Goal: Task Accomplishment & Management: Manage account settings

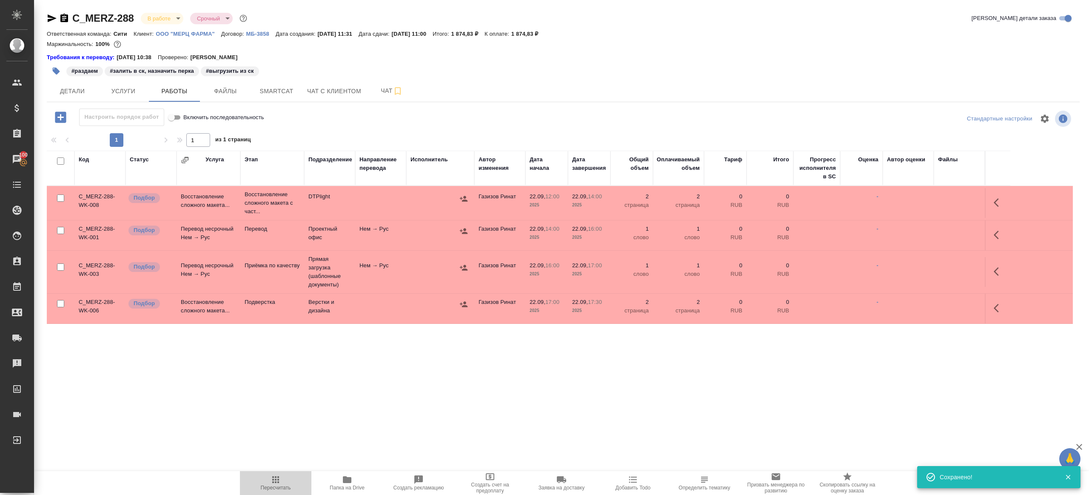
click at [267, 484] on span "Пересчитать" at bounding box center [275, 482] width 61 height 16
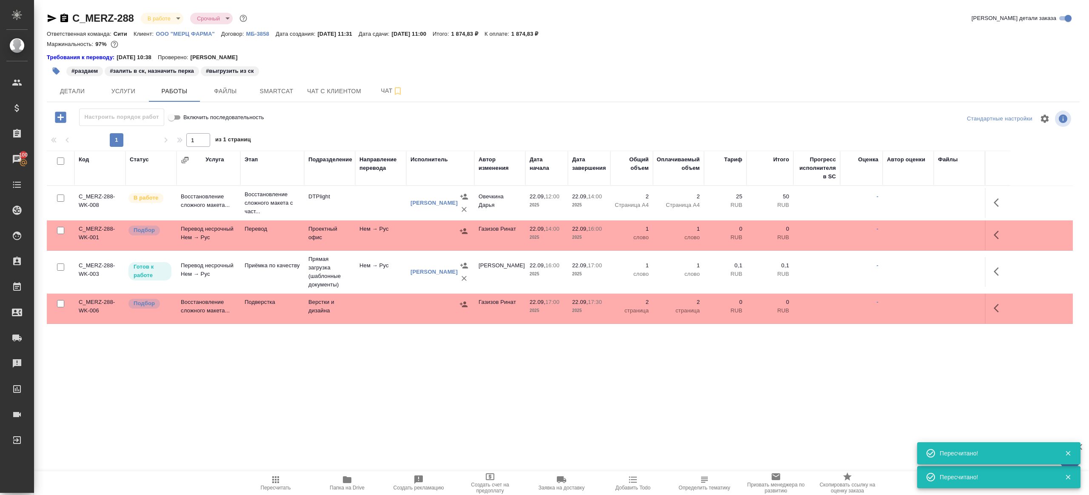
click at [330, 353] on div "C_MERZ-288 В работе inProgress Срочный urgent Кратко детали заказа Ответственна…" at bounding box center [563, 182] width 1042 height 364
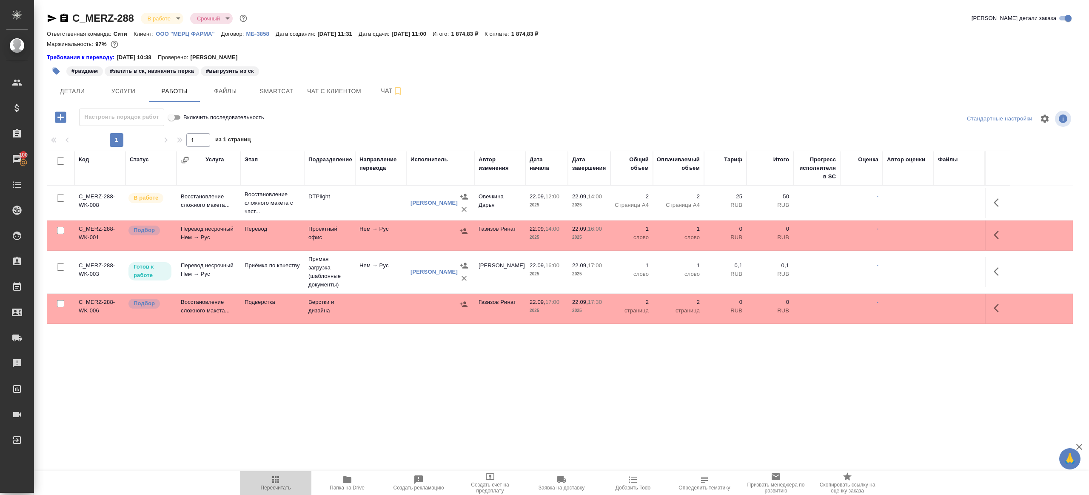
click at [274, 471] on button "Пересчитать" at bounding box center [275, 483] width 71 height 24
click at [275, 471] on button "Пересчитать" at bounding box center [275, 483] width 71 height 24
click at [339, 402] on div ".cls-1 fill:#fff; AWATERA [PERSON_NAME] Клиенты Спецификации Заказы 100 Чаты To…" at bounding box center [544, 247] width 1089 height 495
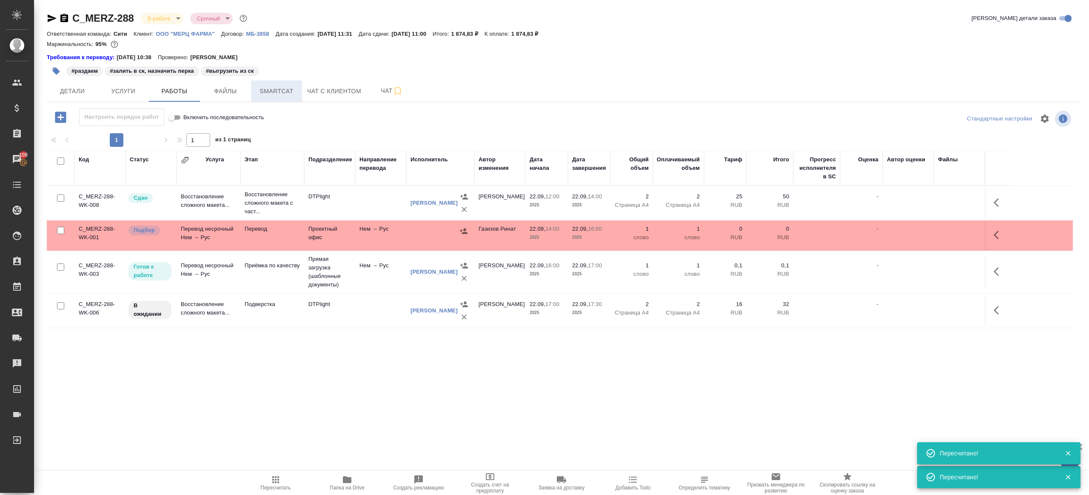
click at [274, 84] on button "Smartcat" at bounding box center [276, 90] width 51 height 21
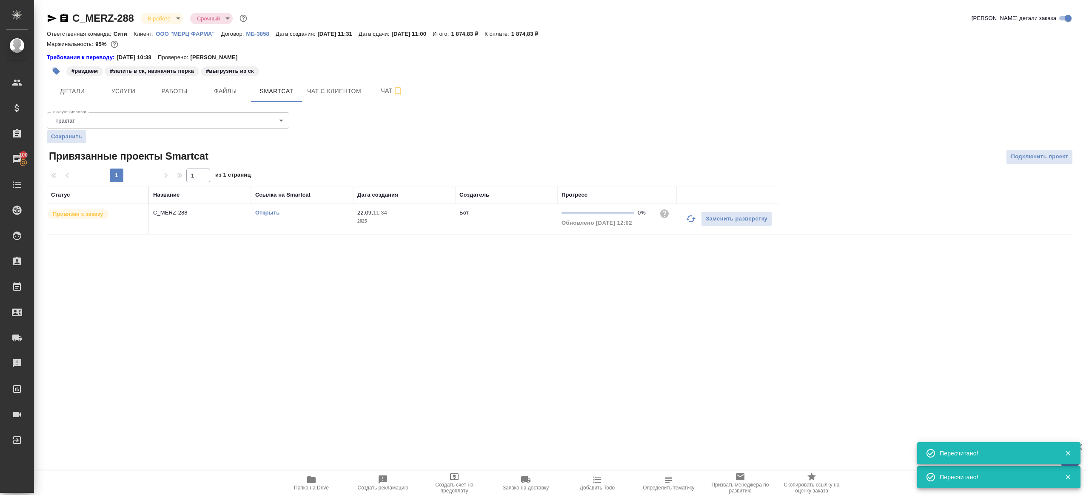
click at [264, 213] on link "Открыть" at bounding box center [267, 212] width 24 height 6
click at [375, 94] on span "Чат" at bounding box center [391, 90] width 41 height 11
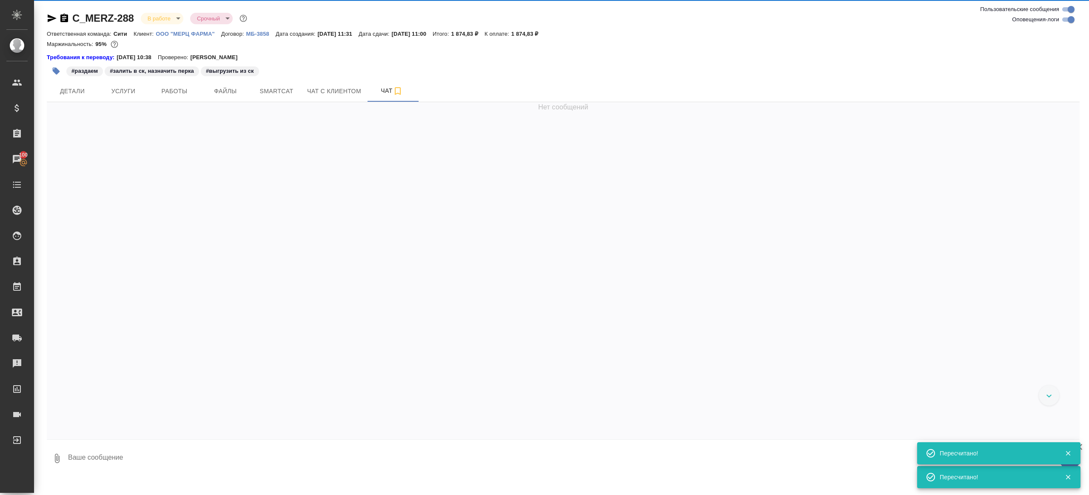
scroll to position [2062, 0]
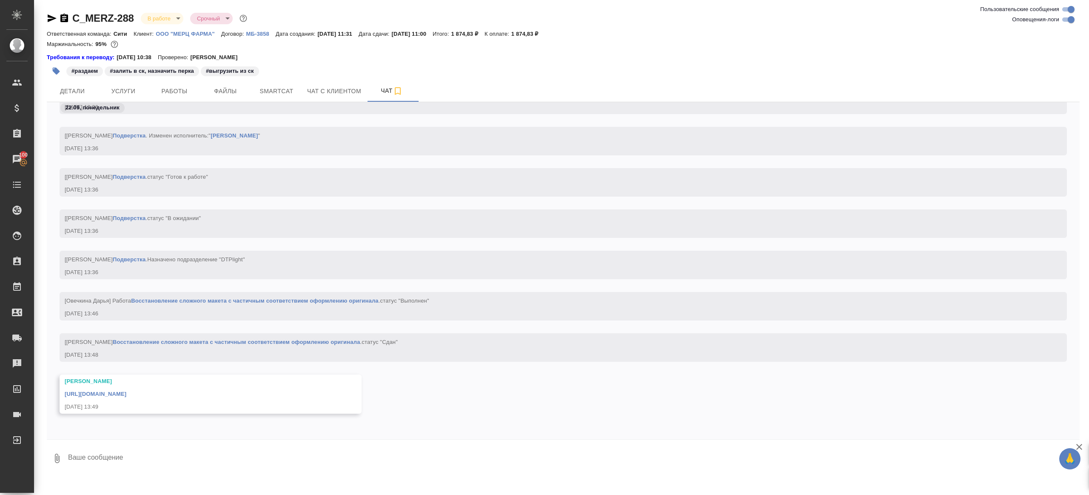
click at [227, 398] on div "[PERSON_NAME] [URL][DOMAIN_NAME] [DATE] 13:49" at bounding box center [198, 394] width 267 height 34
click at [126, 396] on link "[URL][DOMAIN_NAME]" at bounding box center [96, 393] width 62 height 6
click at [156, 78] on div "#раздаем #залить в ск, назначить перка #выгрузить из ск" at bounding box center [391, 71] width 689 height 19
click at [163, 86] on span "Работы" at bounding box center [174, 91] width 41 height 11
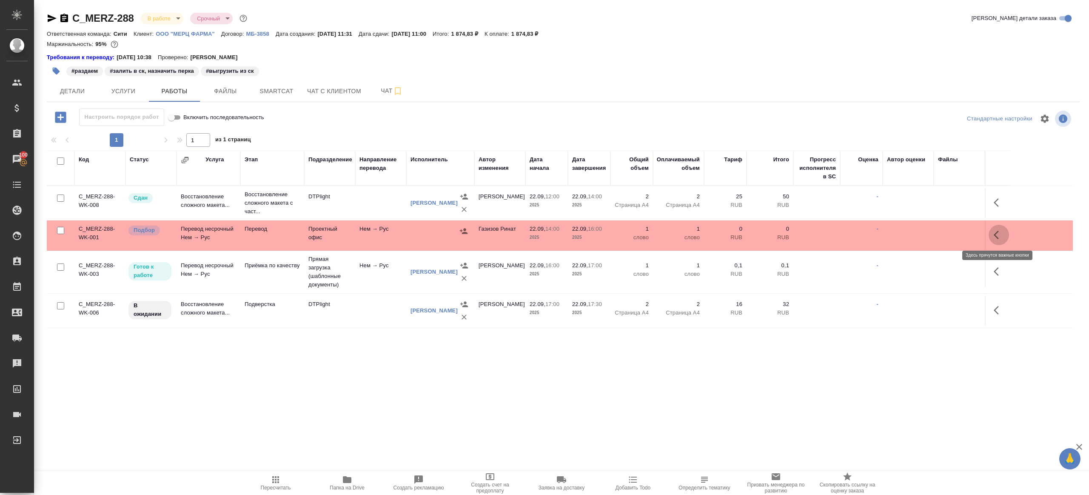
click at [999, 225] on button "button" at bounding box center [998, 235] width 20 height 20
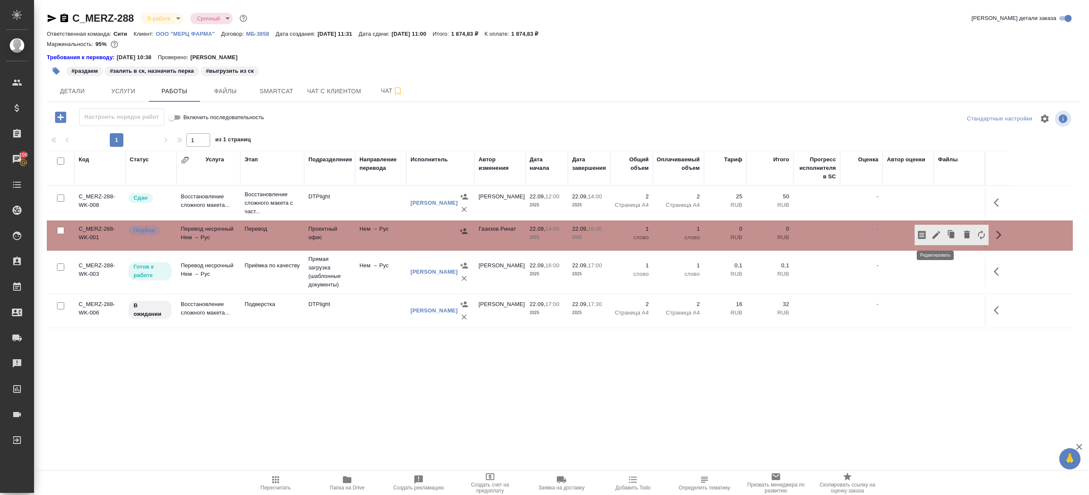
click at [937, 235] on icon "button" at bounding box center [936, 235] width 10 height 10
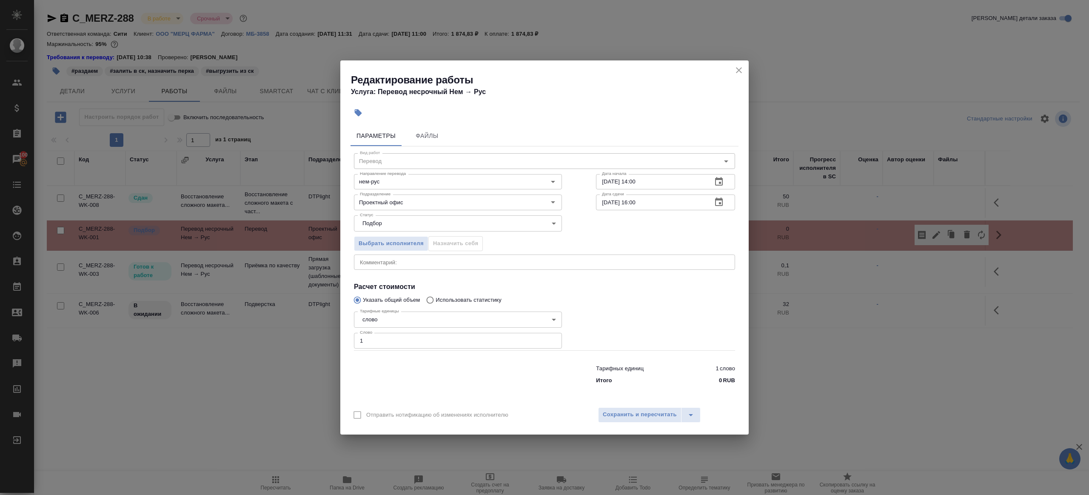
click at [374, 343] on input "1" at bounding box center [458, 340] width 208 height 15
paste input "438."
type input "438.1"
click at [625, 333] on div at bounding box center [665, 329] width 173 height 76
click at [630, 410] on span "Сохранить и пересчитать" at bounding box center [640, 415] width 74 height 10
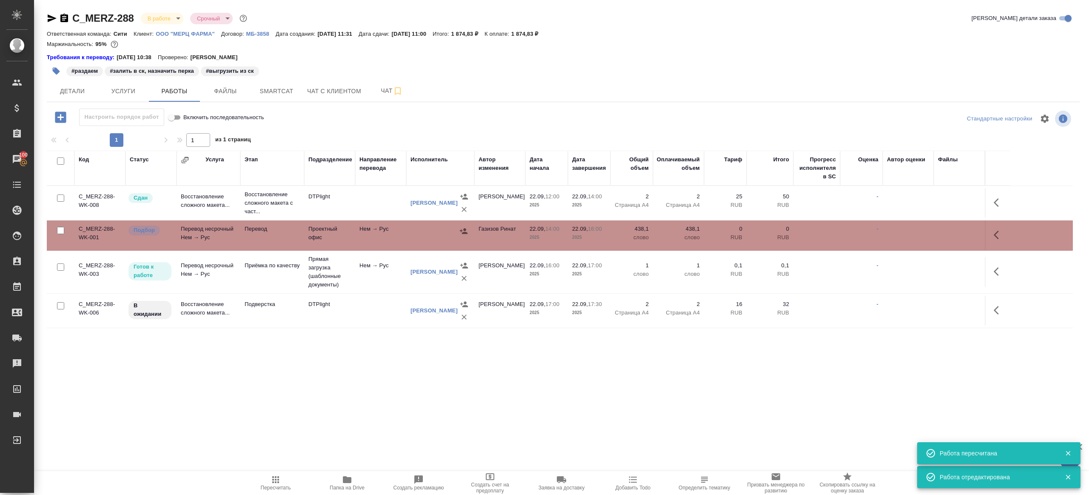
click at [464, 228] on icon "button" at bounding box center [464, 231] width 8 height 6
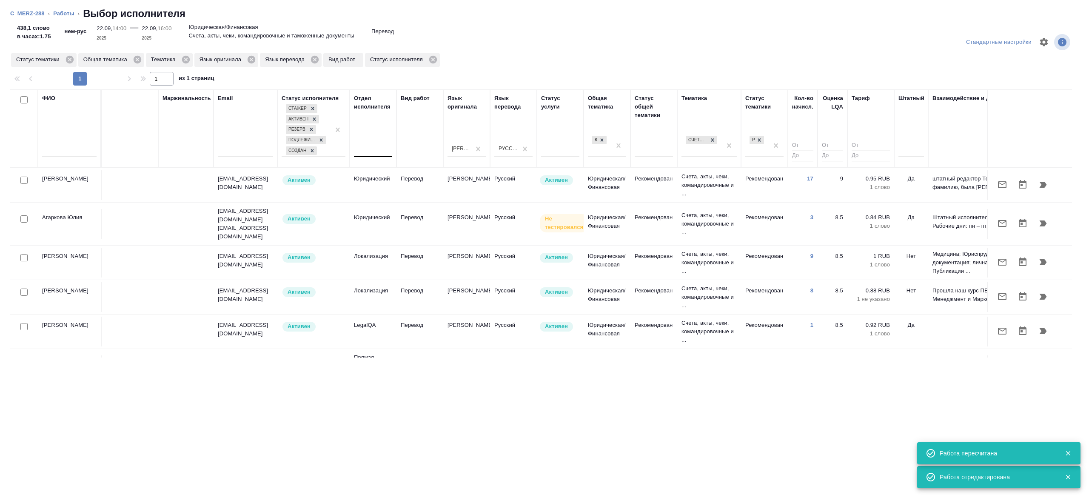
scroll to position [0, 182]
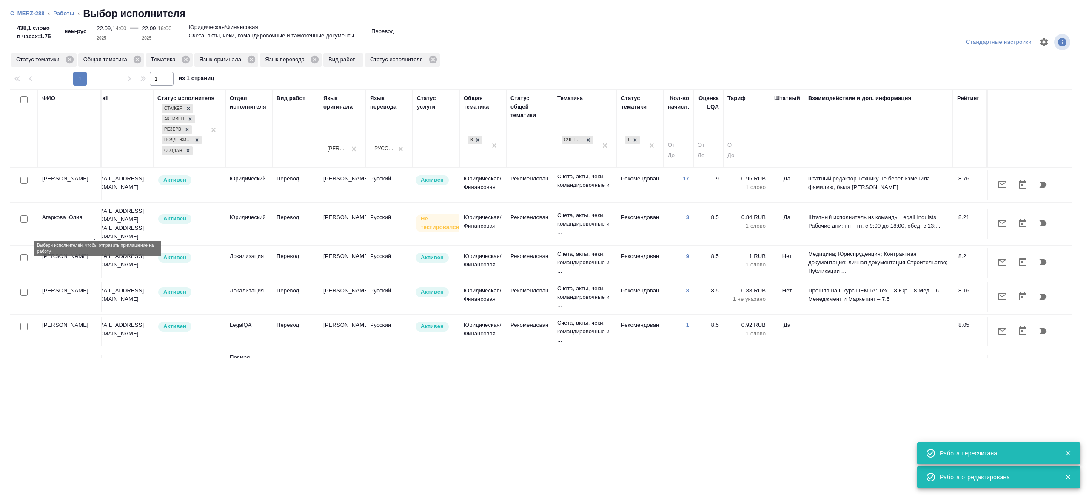
click at [23, 254] on input "checkbox" at bounding box center [23, 257] width 7 height 7
checkbox input "true"
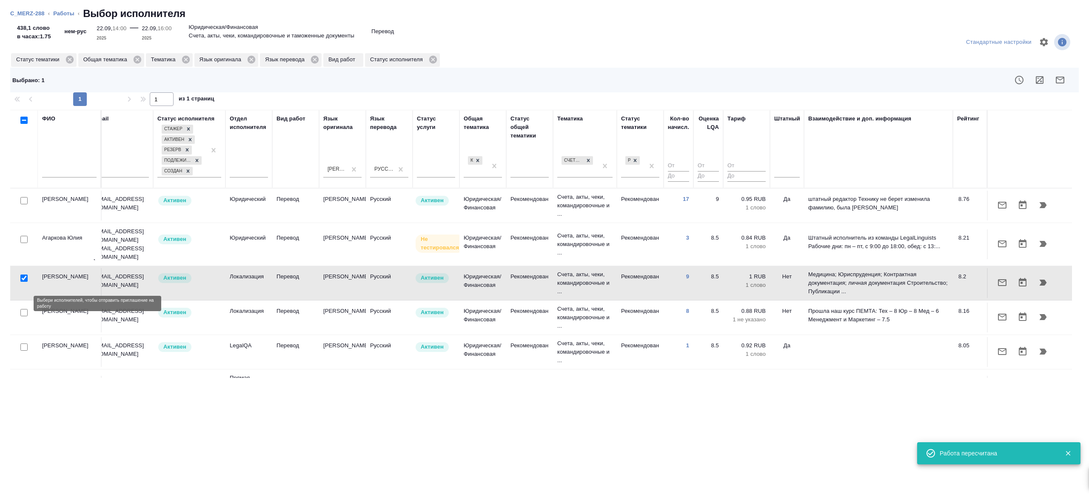
click at [22, 309] on input "checkbox" at bounding box center [23, 312] width 7 height 7
checkbox input "true"
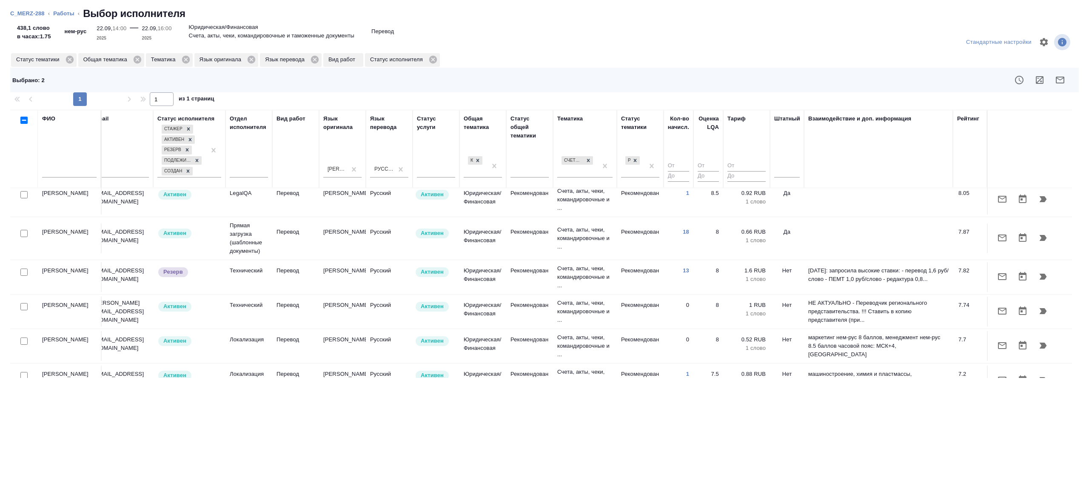
scroll to position [170, 182]
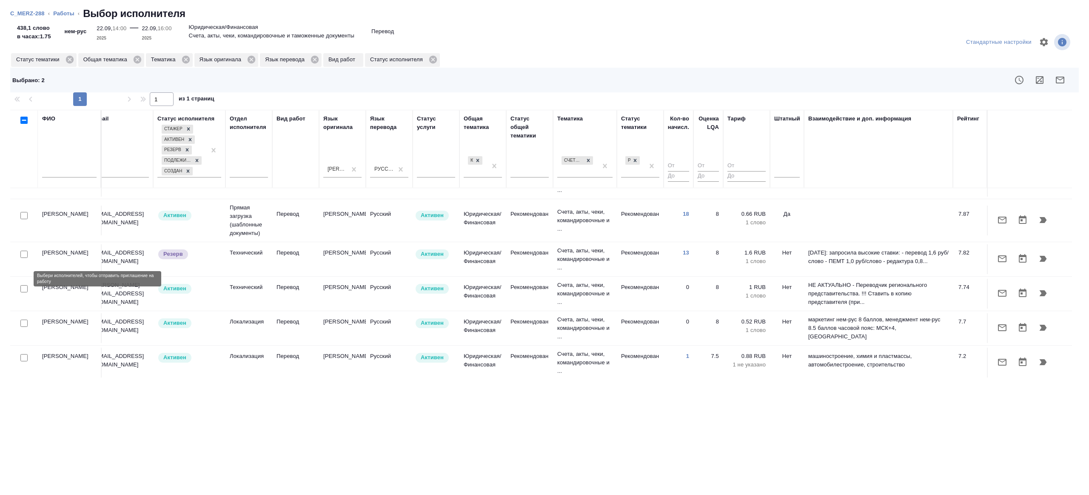
click at [23, 285] on input "checkbox" at bounding box center [23, 288] width 7 height 7
checkbox input "true"
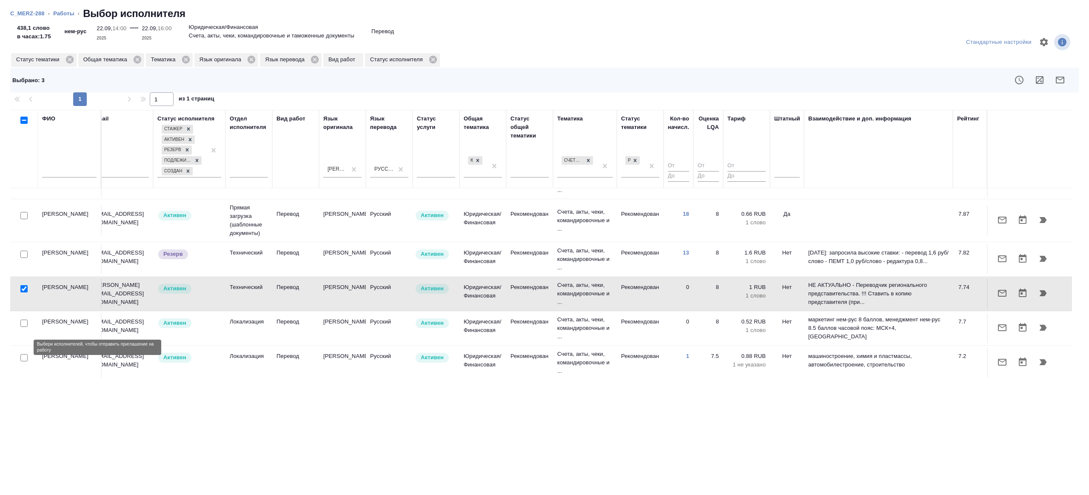
click at [23, 354] on input "checkbox" at bounding box center [23, 357] width 7 height 7
checkbox input "true"
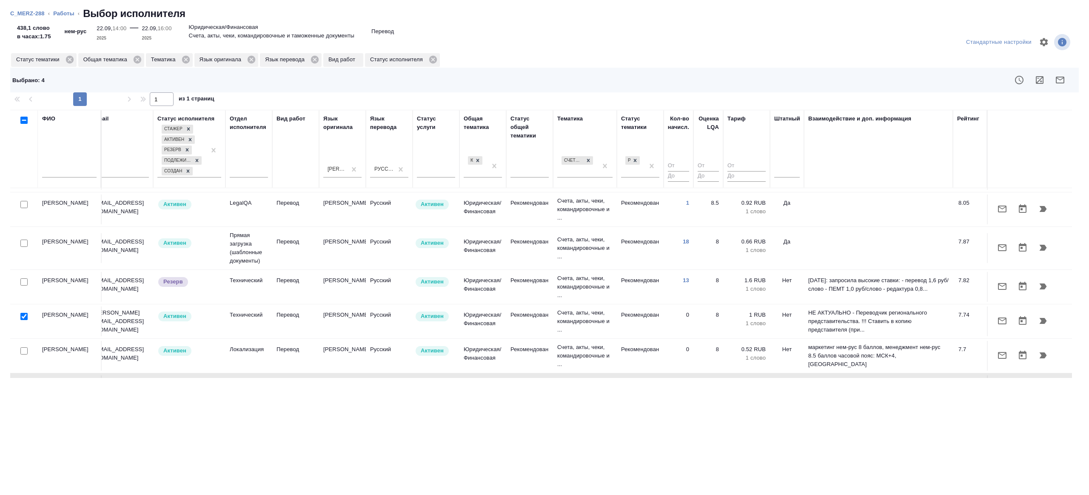
scroll to position [138, 182]
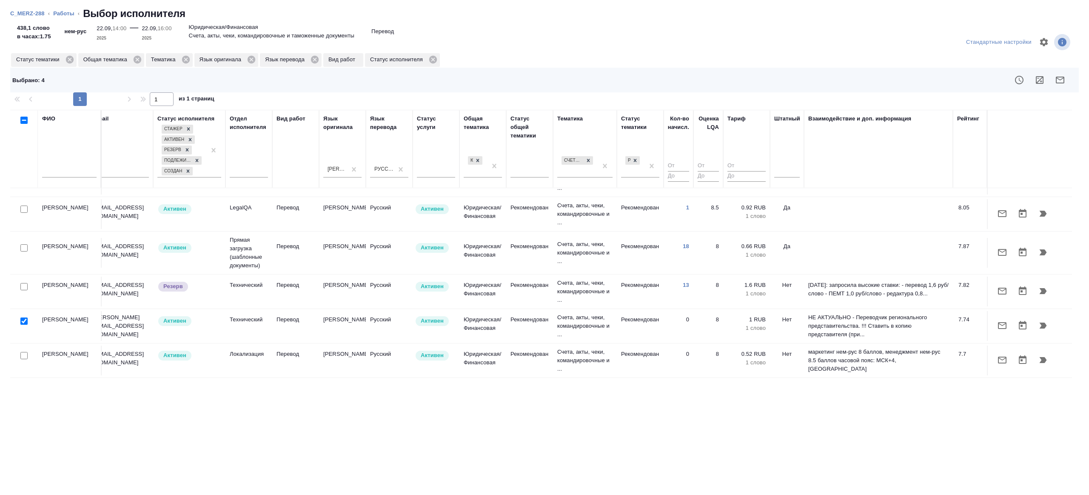
click at [20, 352] on input "checkbox" at bounding box center [23, 355] width 7 height 7
checkbox input "true"
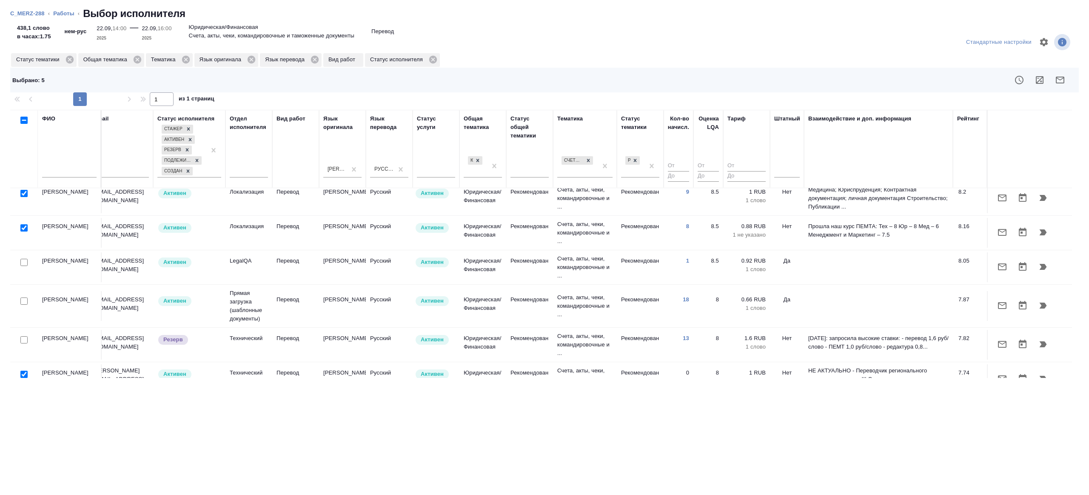
scroll to position [80, 182]
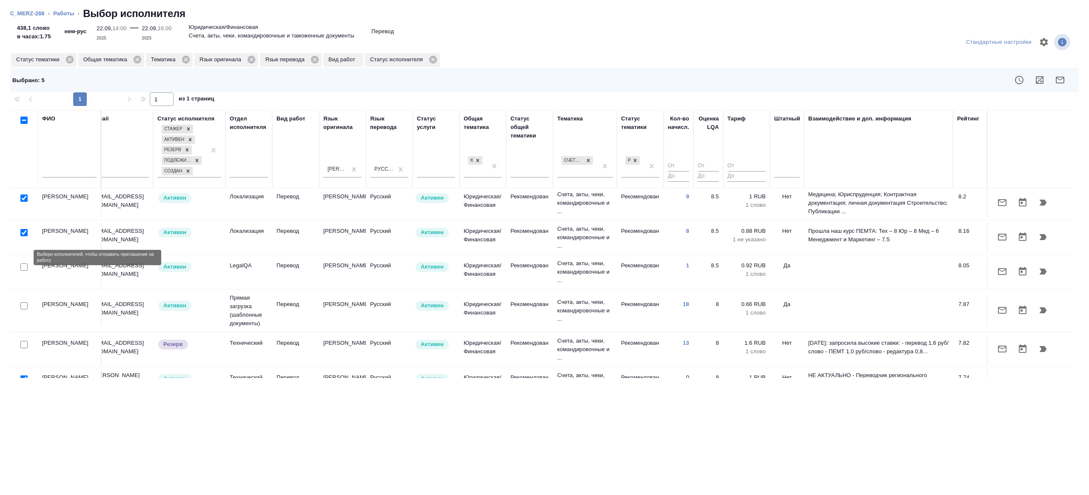
click at [22, 263] on input "checkbox" at bounding box center [23, 266] width 7 height 7
checkbox input "true"
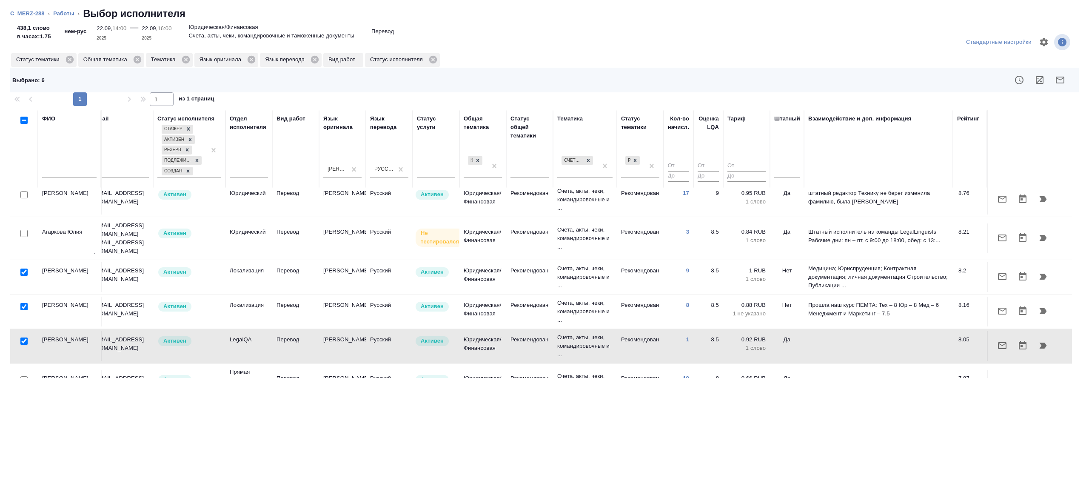
scroll to position [0, 182]
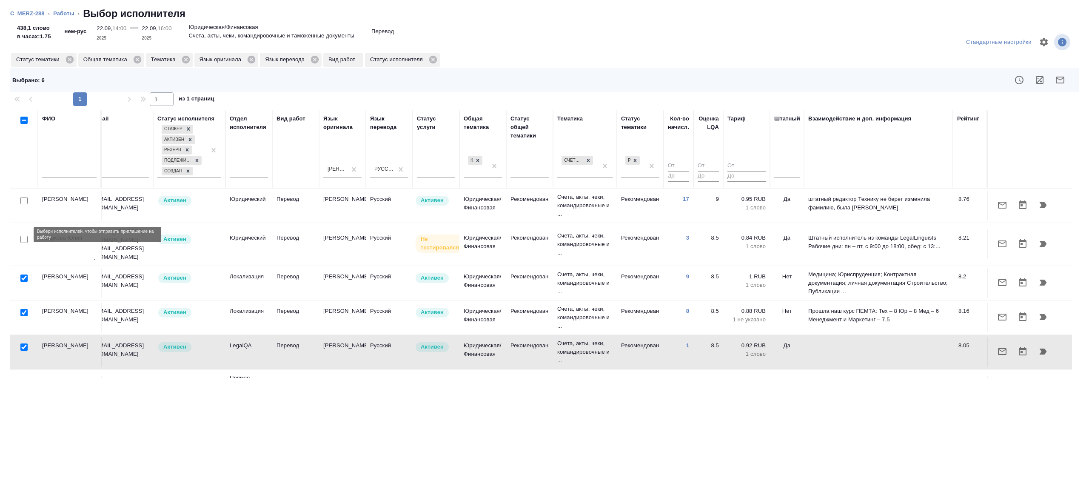
click at [23, 236] on input "checkbox" at bounding box center [23, 239] width 7 height 7
checkbox input "true"
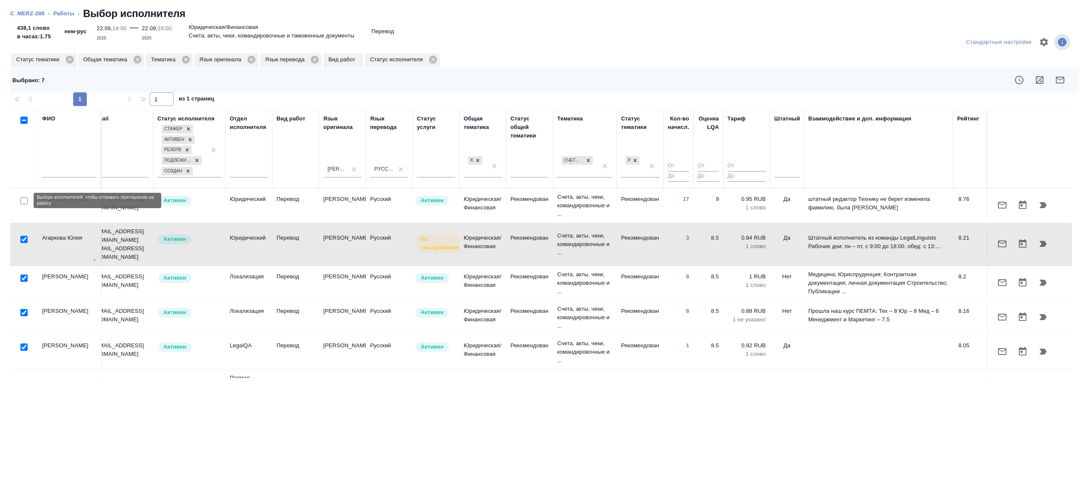
click at [24, 202] on input "checkbox" at bounding box center [23, 200] width 7 height 7
checkbox input "true"
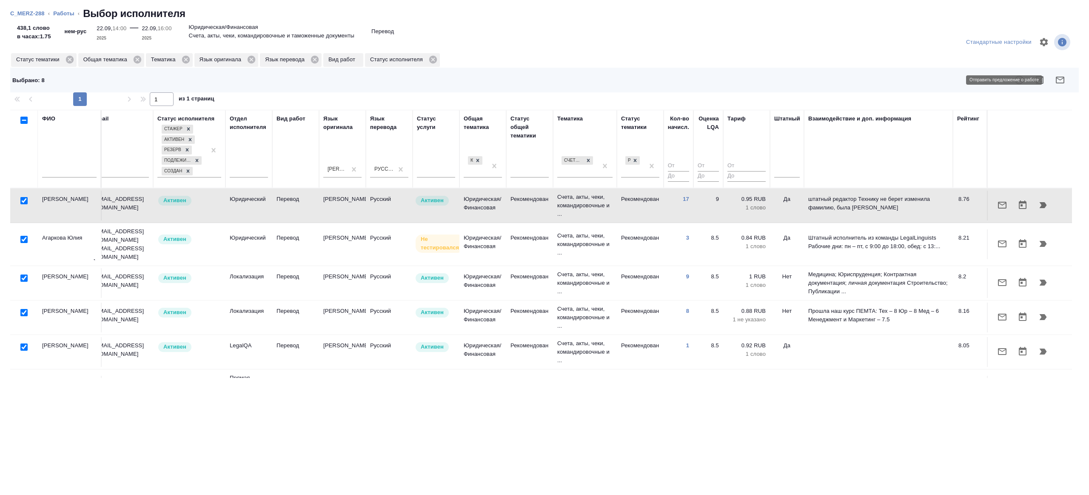
click at [1061, 81] on icon "button" at bounding box center [1060, 80] width 10 height 10
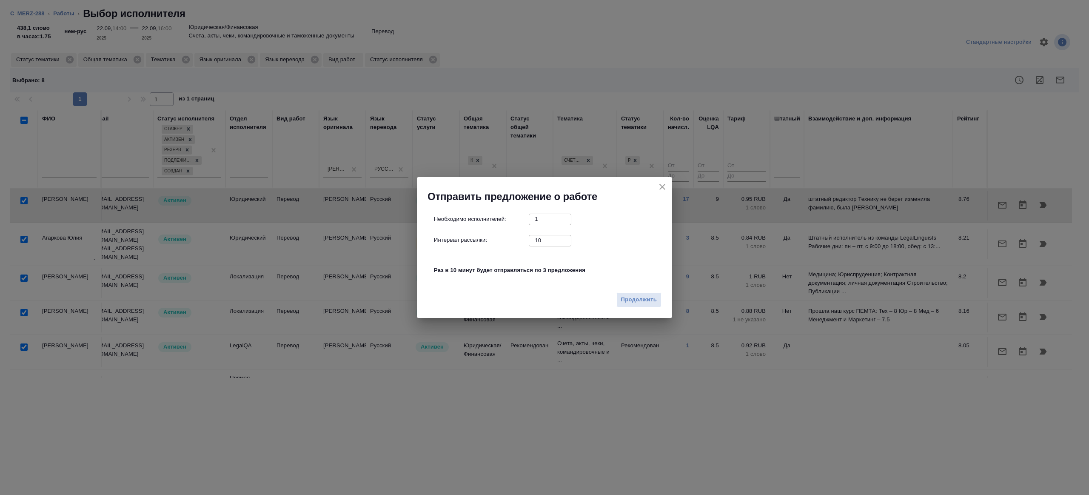
drag, startPoint x: 545, startPoint y: 237, endPoint x: 548, endPoint y: 241, distance: 5.4
click at [545, 236] on input "10" at bounding box center [550, 240] width 43 height 11
type input "1"
click at [640, 291] on div "Продолжить" at bounding box center [544, 303] width 255 height 30
click at [640, 302] on span "Продолжить" at bounding box center [639, 300] width 36 height 10
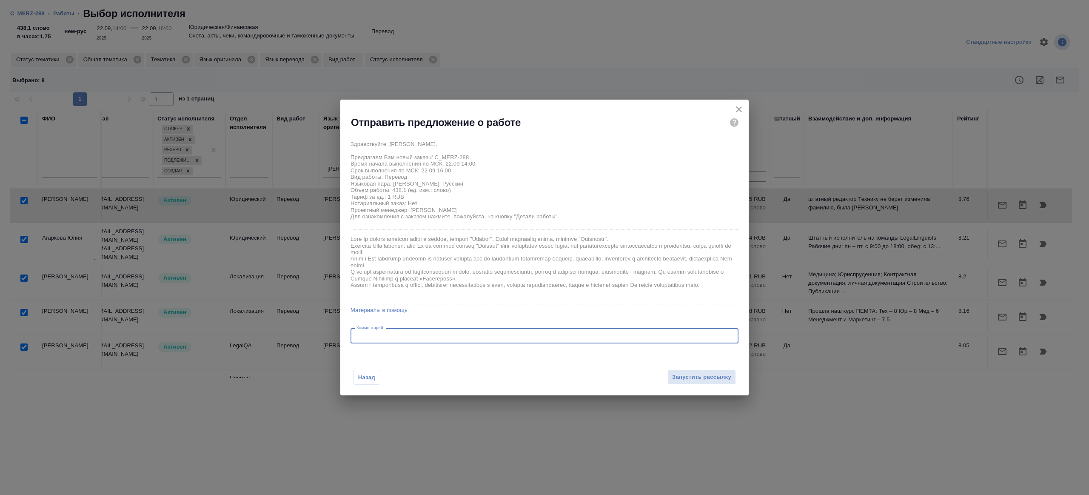
click at [405, 336] on textarea at bounding box center [544, 336] width 376 height 6
type textarea "будет в смарткате"
click at [666, 385] on div "Назад Запустить рассылку" at bounding box center [544, 371] width 408 height 47
click at [669, 384] on div "Назад Запустить рассылку" at bounding box center [544, 371] width 408 height 47
click at [673, 379] on span "Запустить рассылку" at bounding box center [701, 377] width 59 height 10
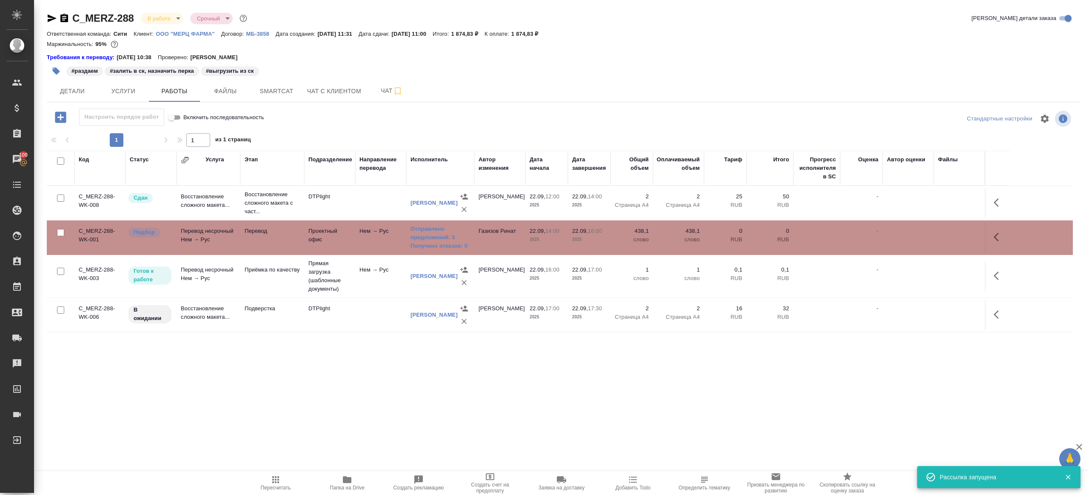
click at [348, 253] on tr "C_MERZ-288-WK-001 Подбор Перевод несрочный Нем → Рус Перевод Проектный офис Нем…" at bounding box center [560, 237] width 1026 height 34
click at [270, 481] on icon "button" at bounding box center [275, 479] width 10 height 10
drag, startPoint x: 270, startPoint y: 481, endPoint x: 318, endPoint y: 355, distance: 135.1
click at [270, 481] on icon "button" at bounding box center [275, 479] width 10 height 10
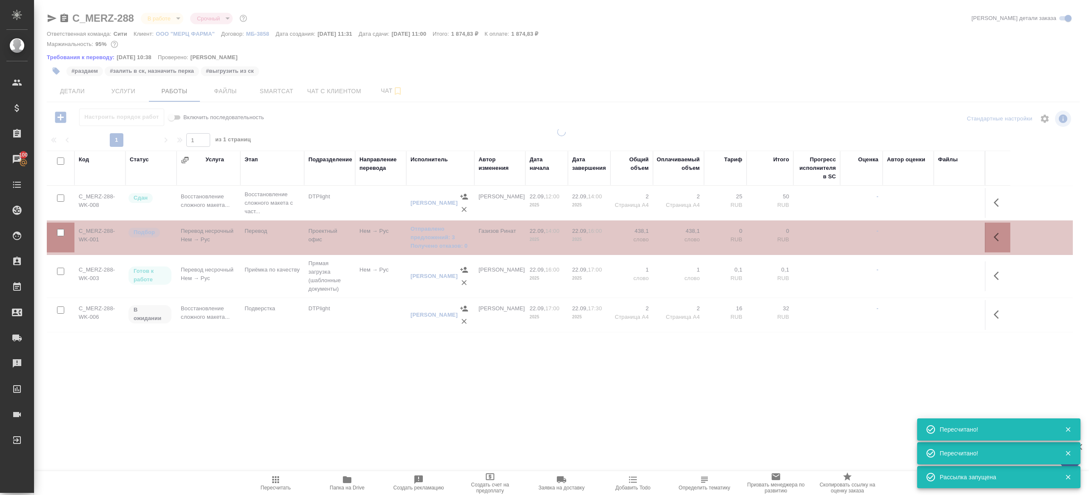
click at [318, 355] on div at bounding box center [561, 246] width 1055 height 236
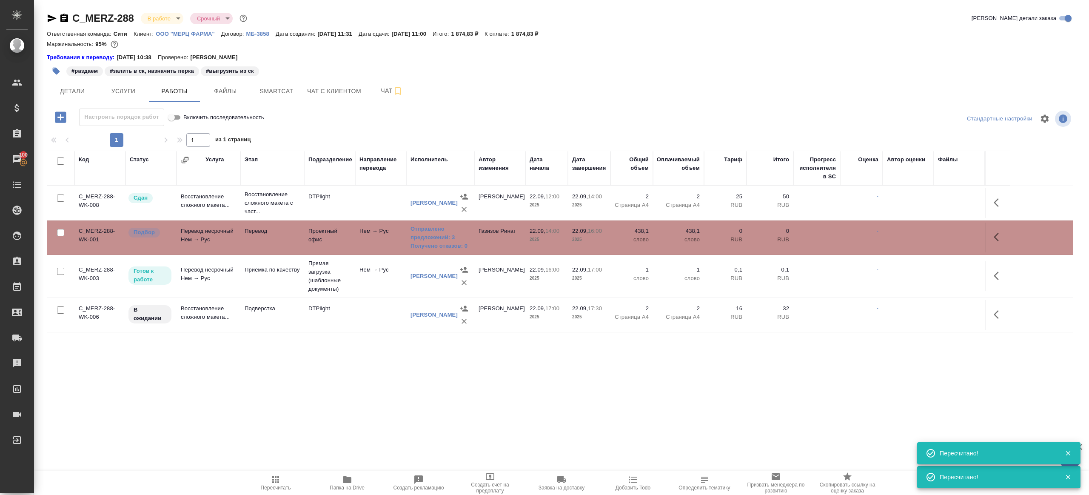
click at [260, 481] on span "Пересчитать" at bounding box center [275, 482] width 61 height 16
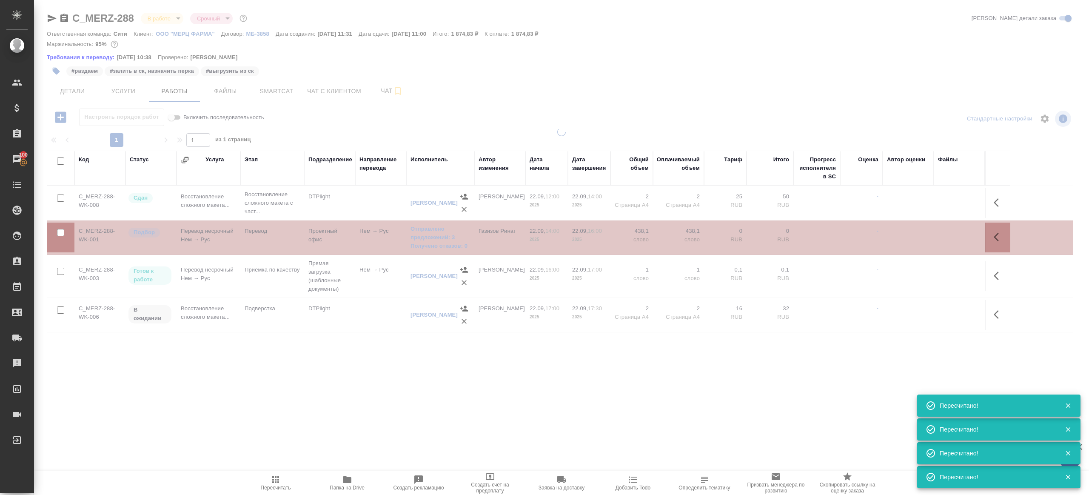
click at [276, 420] on div ".cls-1 fill:#fff; AWATERA [PERSON_NAME] Клиенты Спецификации Заказы 100 Чаты To…" at bounding box center [544, 247] width 1089 height 495
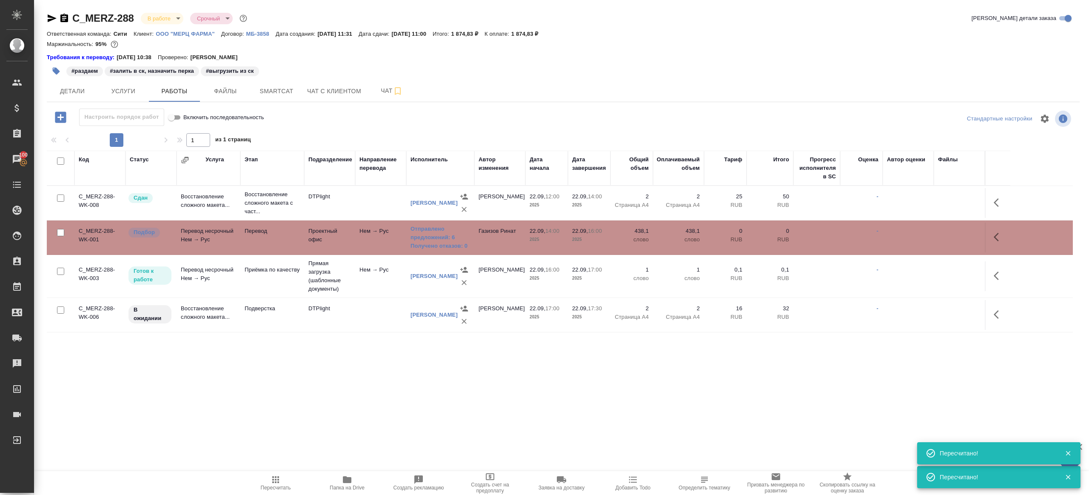
click at [285, 473] on button "Пересчитать" at bounding box center [275, 483] width 71 height 24
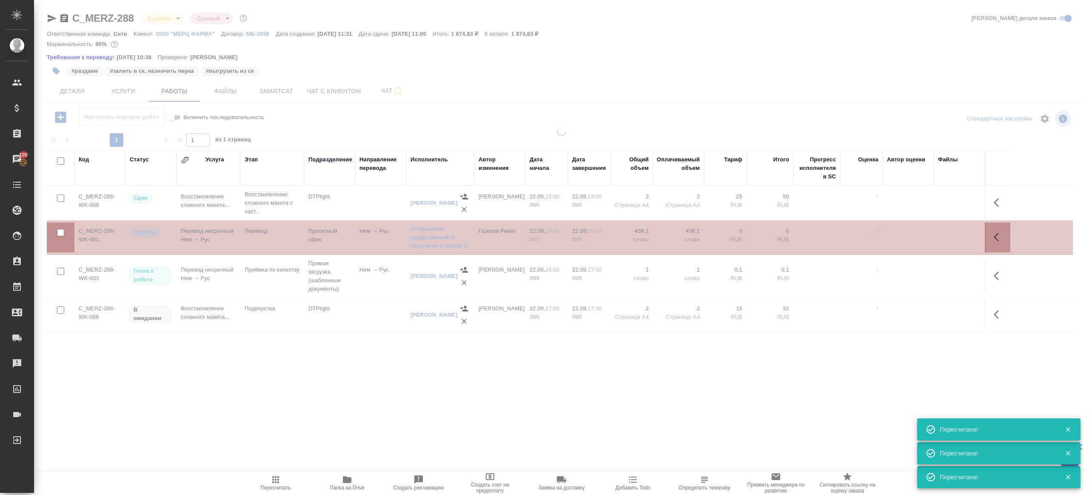
click at [326, 412] on div ".cls-1 fill:#fff; AWATERA [PERSON_NAME] Клиенты Спецификации Заказы 100 Чаты To…" at bounding box center [544, 247] width 1089 height 495
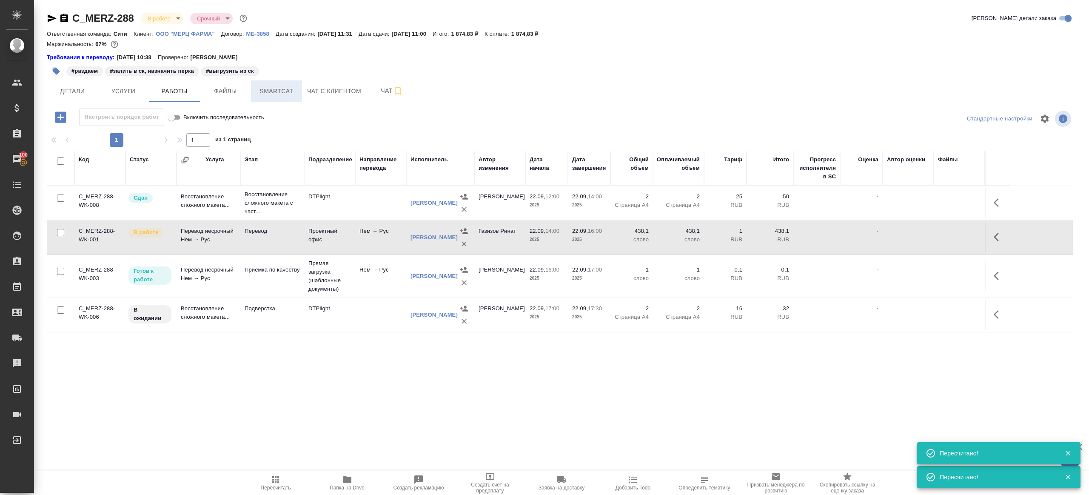
click at [270, 97] on button "Smartcat" at bounding box center [276, 90] width 51 height 21
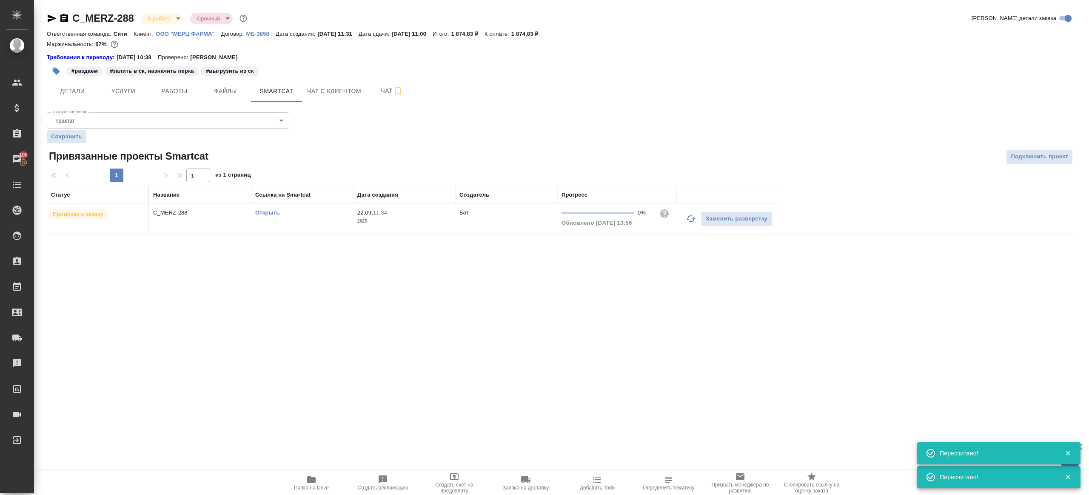
click at [268, 213] on link "Открыть" at bounding box center [267, 212] width 24 height 6
click at [157, 97] on button "Работы" at bounding box center [174, 90] width 51 height 21
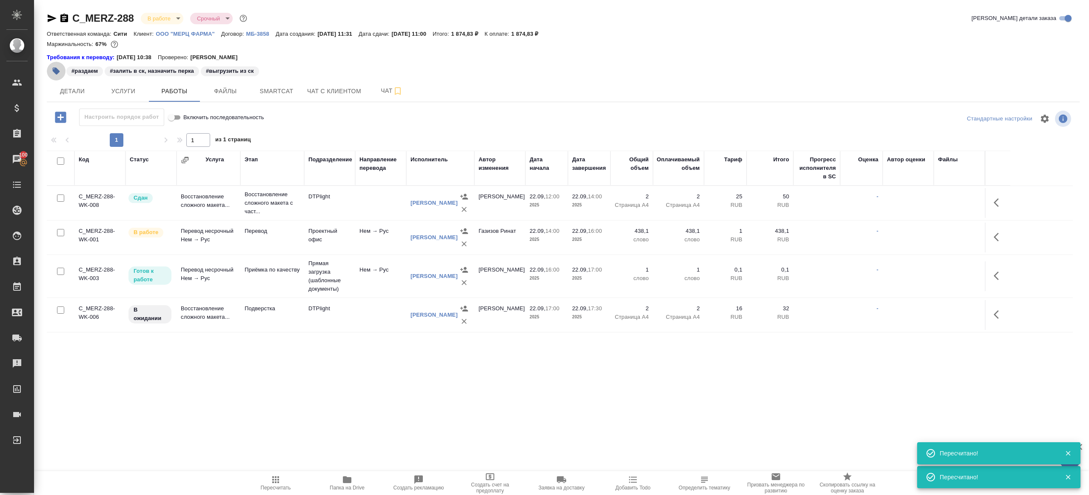
click at [59, 67] on icon "button" at bounding box center [56, 71] width 9 height 9
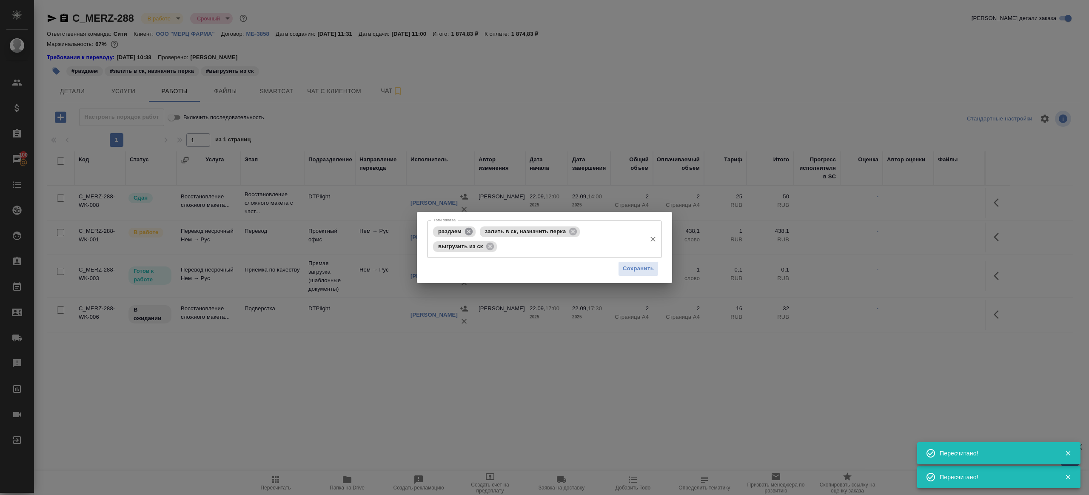
click at [472, 235] on icon at bounding box center [468, 231] width 9 height 9
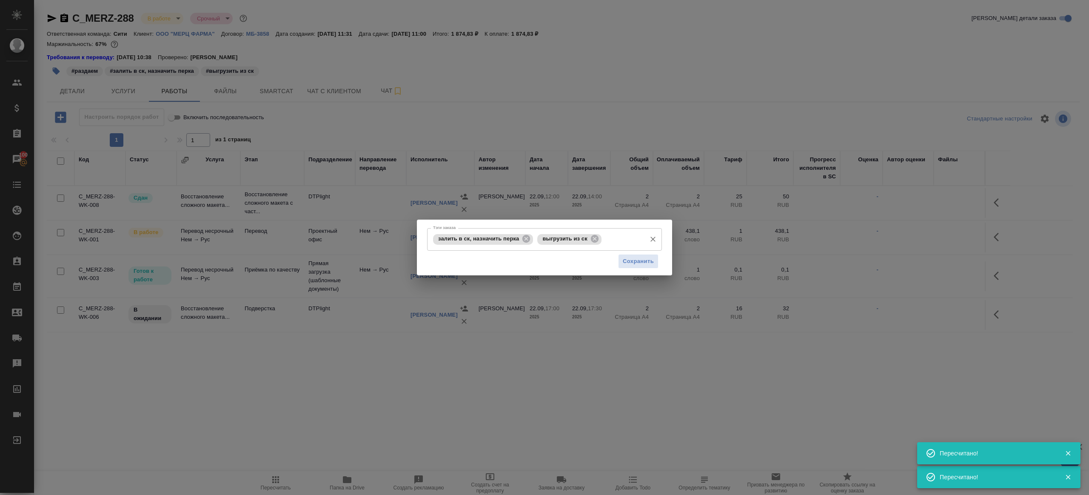
click at [535, 233] on div "залить в ск, назначить перка выгрузить из ск [PERSON_NAME] заказа" at bounding box center [544, 239] width 235 height 23
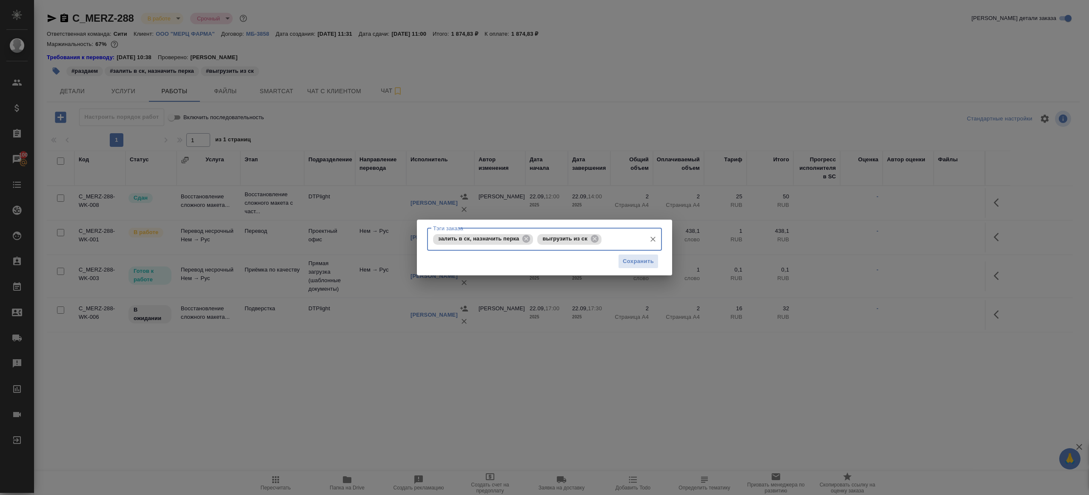
click at [525, 233] on div "залить в ск, назначить перка выгрузить из ск [PERSON_NAME] заказа" at bounding box center [544, 239] width 235 height 23
click at [529, 239] on icon at bounding box center [526, 239] width 8 height 8
click at [618, 254] on div "Сохранить" at bounding box center [638, 261] width 40 height 15
click at [620, 256] on button "Сохранить" at bounding box center [638, 261] width 40 height 15
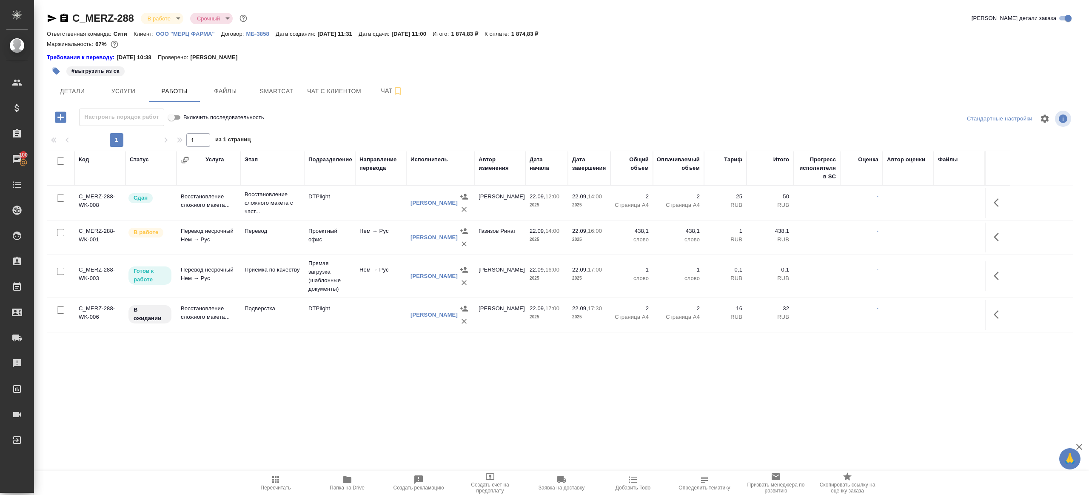
click at [282, 478] on span "Пересчитать" at bounding box center [275, 482] width 61 height 16
click at [328, 327] on table "Код Статус Услуга Этап Подразделение Направление перевода Исполнитель Автор изм…" at bounding box center [560, 242] width 1026 height 182
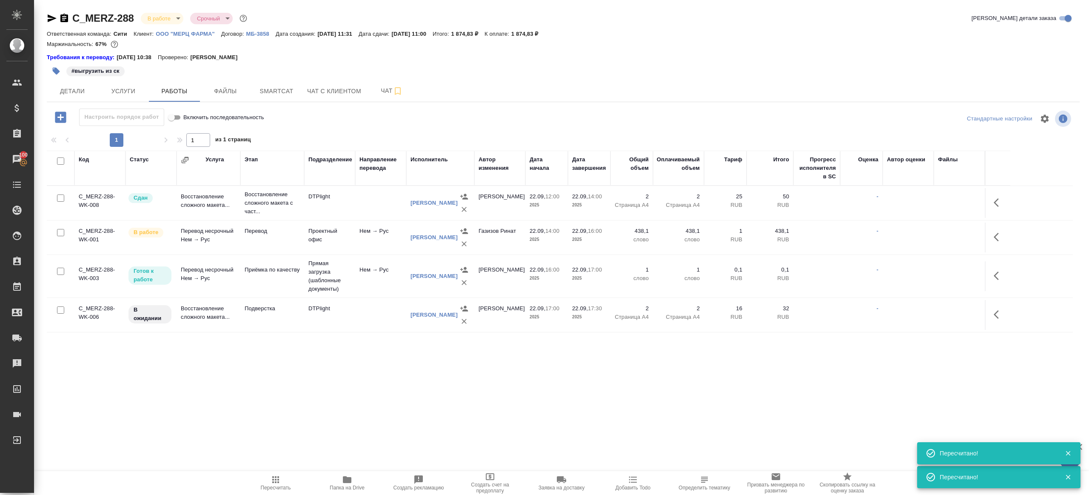
click at [314, 364] on div "C_MERZ-288 В работе inProgress Срочный urgent Кратко детали заказа Ответственна…" at bounding box center [563, 182] width 1042 height 364
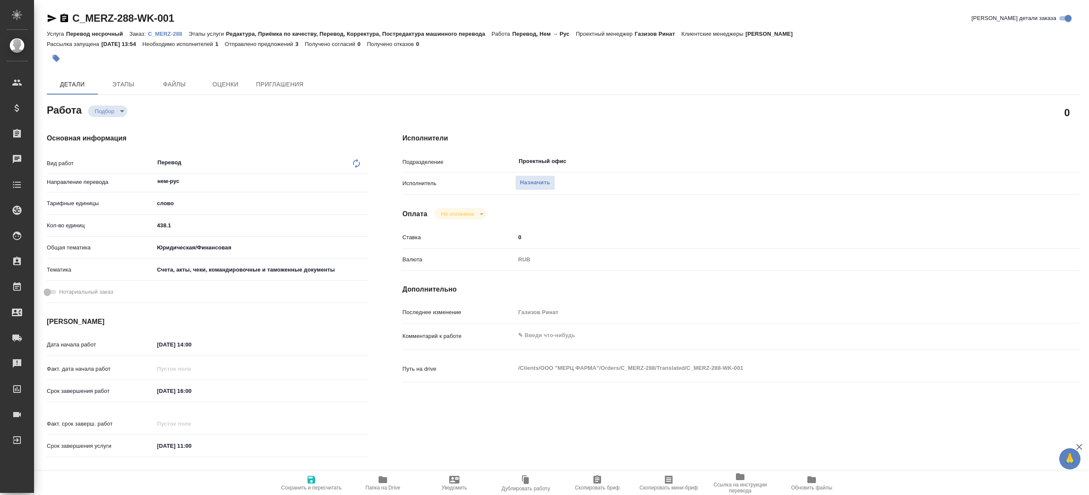
type textarea "x"
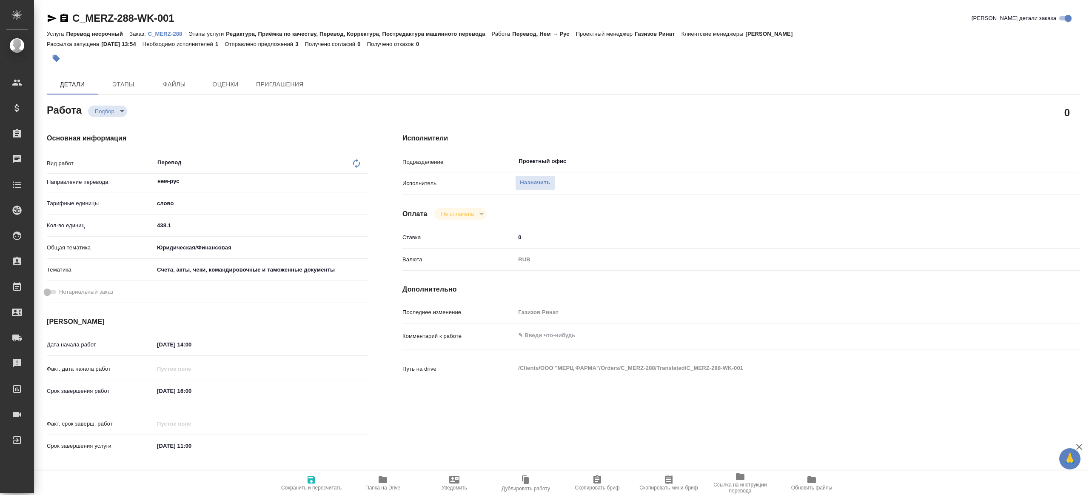
type textarea "x"
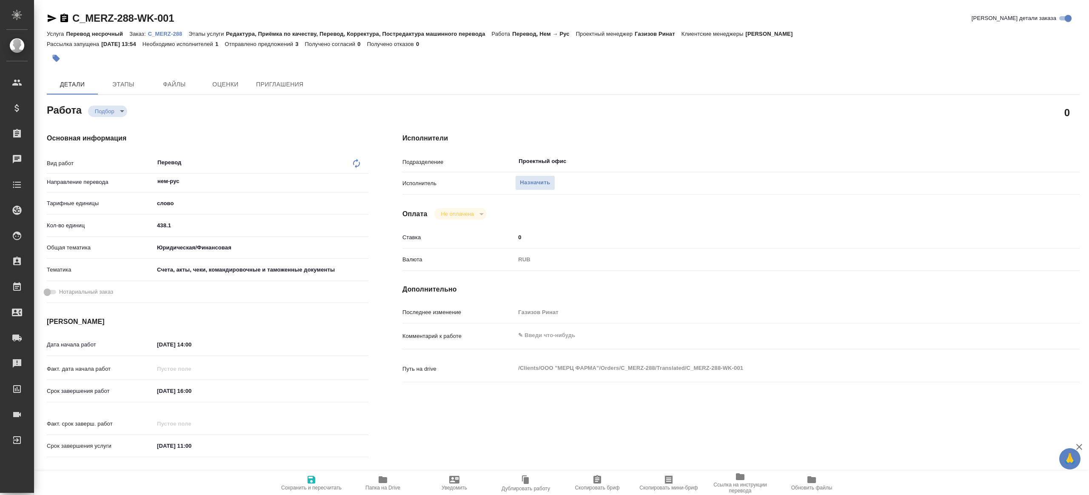
type textarea "x"
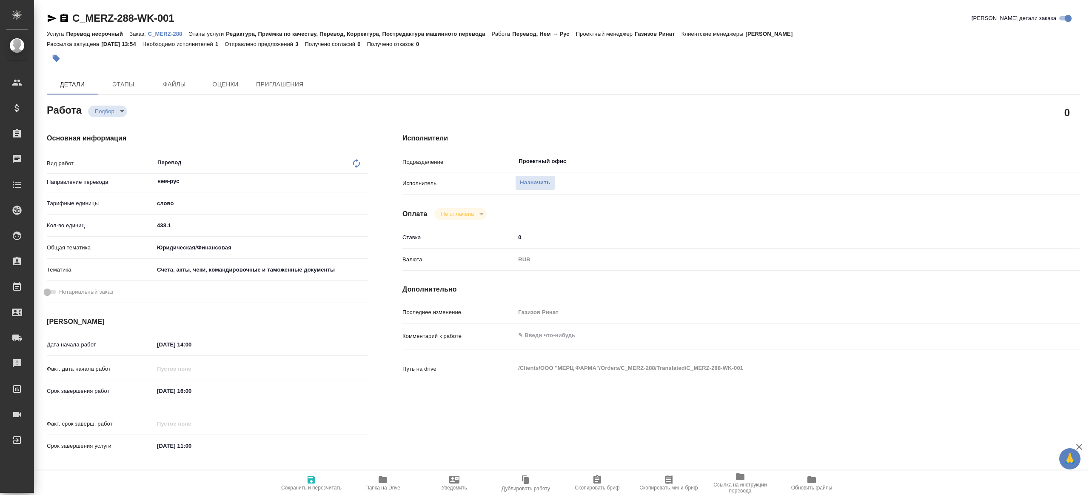
type textarea "x"
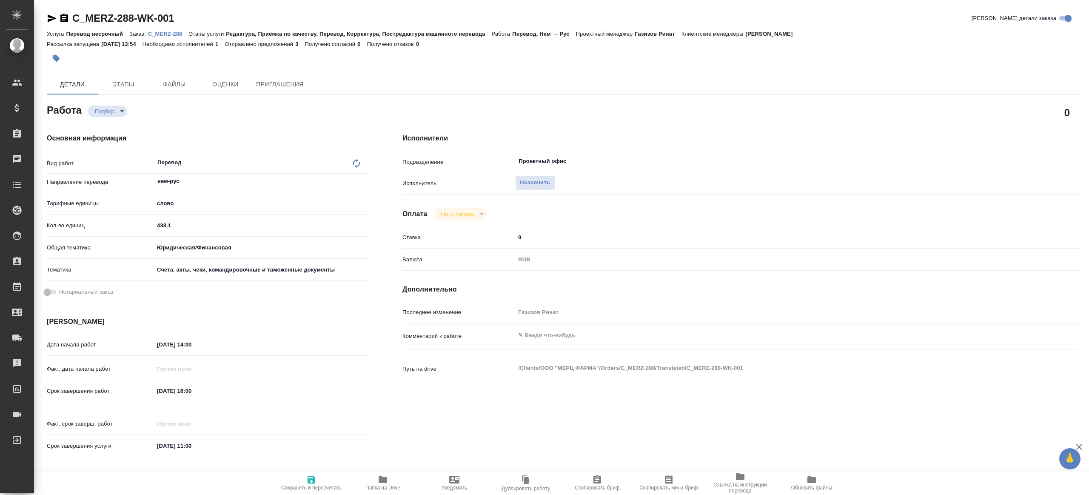
type textarea "x"
